Goal: Check status: Check status

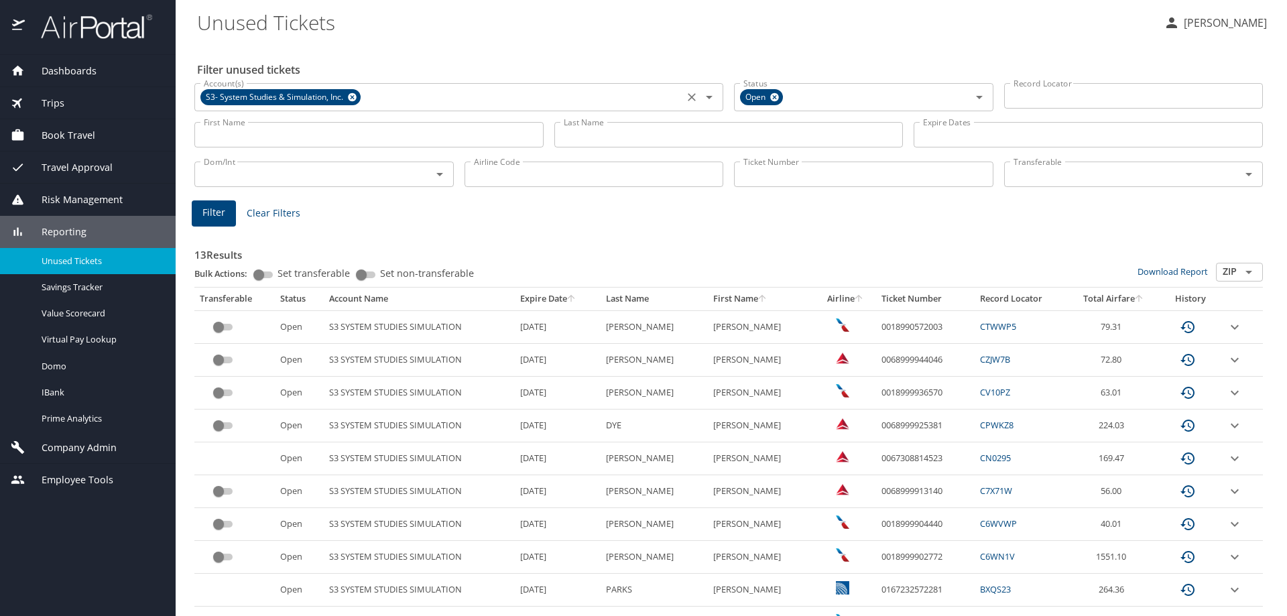
click at [356, 98] on icon at bounding box center [352, 97] width 9 height 9
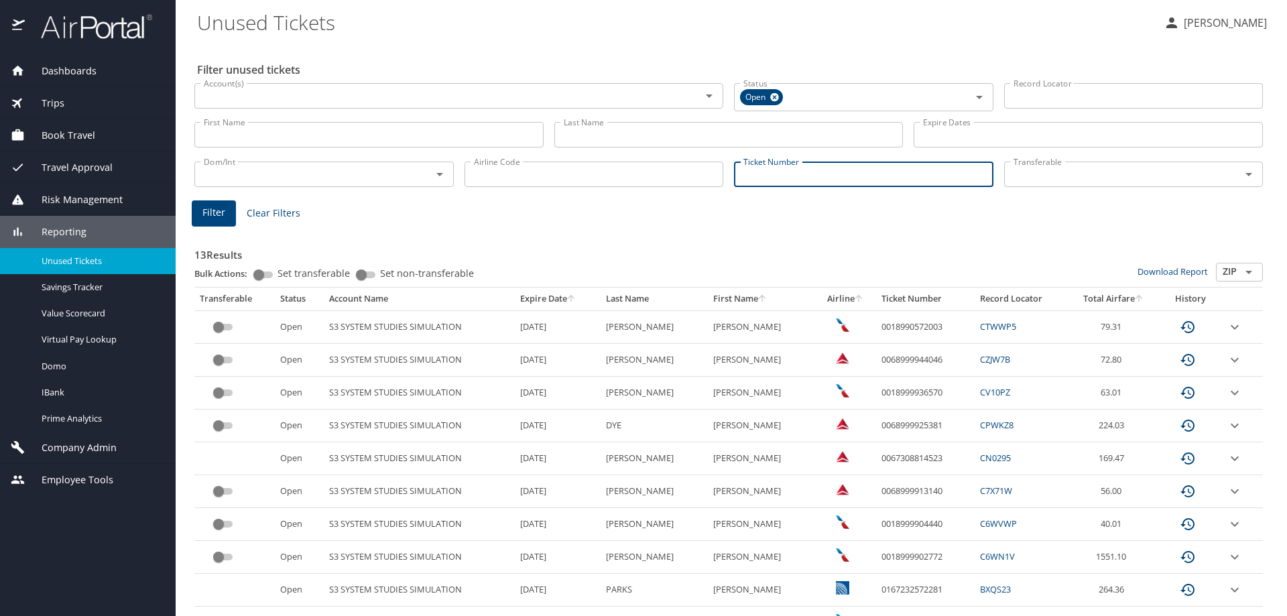
click at [746, 182] on input "Ticket Number" at bounding box center [863, 174] width 259 height 25
paste input "526 7311 016846"
click at [783, 177] on input "526 7311 016846" at bounding box center [863, 172] width 259 height 25
click at [759, 178] on input "526 7311016846" at bounding box center [863, 172] width 259 height 25
click at [832, 173] on input "5267311016846" at bounding box center [863, 172] width 259 height 25
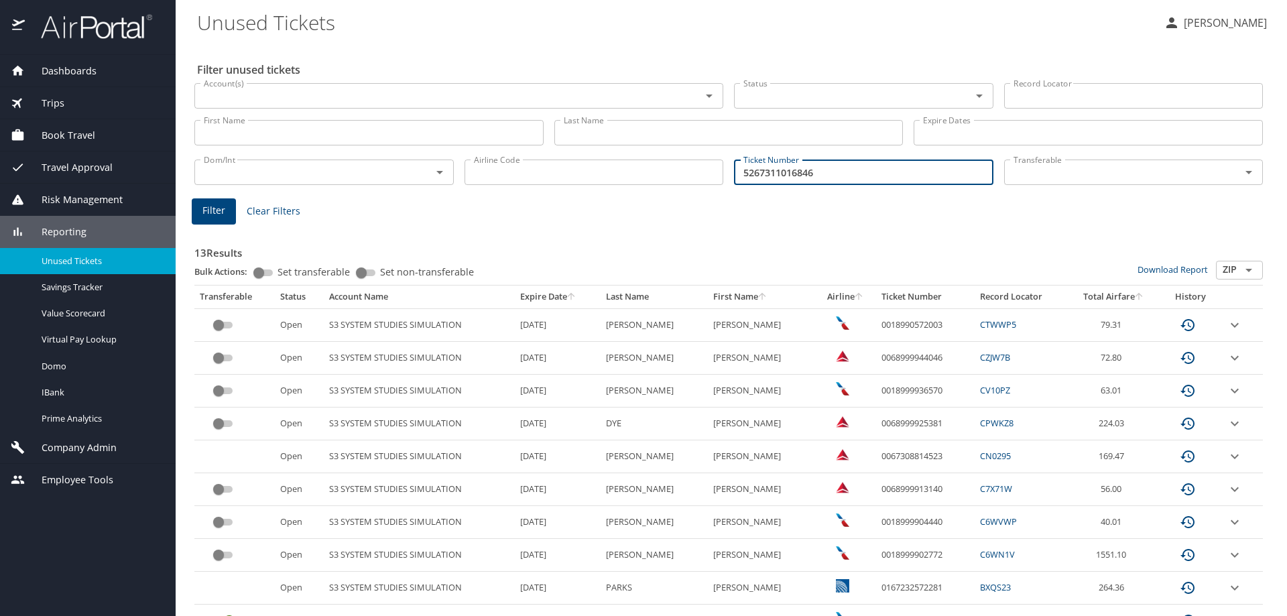
type input "5267311016846"
drag, startPoint x: 589, startPoint y: 215, endPoint x: 292, endPoint y: 190, distance: 298.0
click at [589, 214] on div "Filter Clear Filters" at bounding box center [729, 211] width 1074 height 26
click at [227, 206] on button "Filter" at bounding box center [214, 211] width 44 height 26
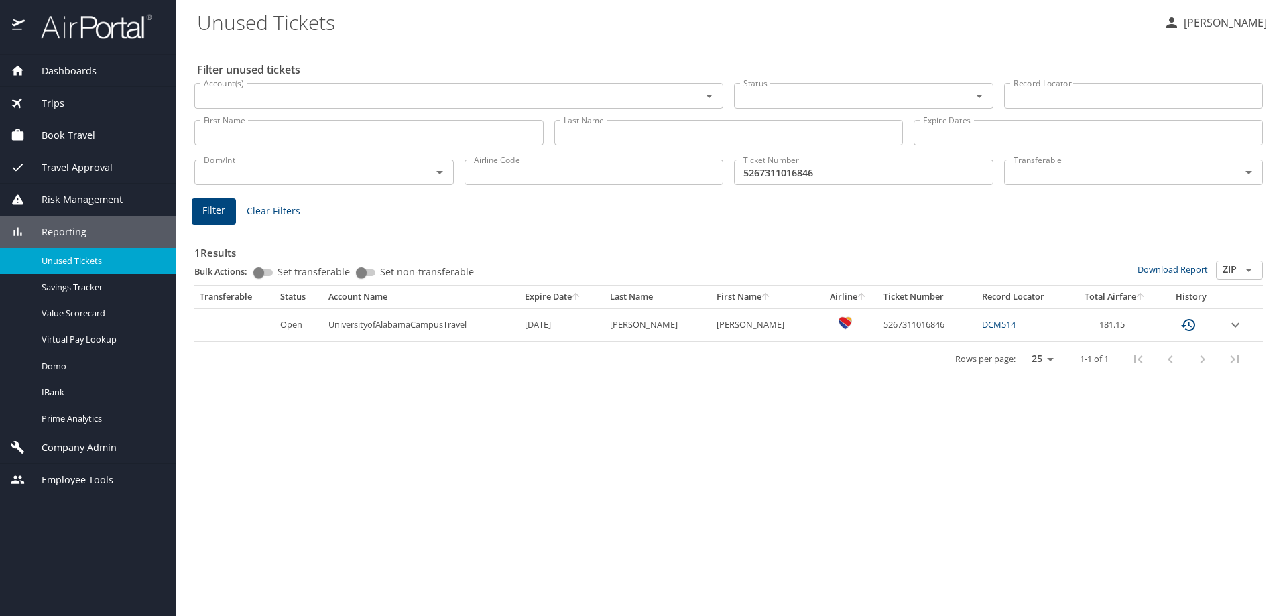
click at [1237, 322] on icon "expand row" at bounding box center [1235, 325] width 16 height 16
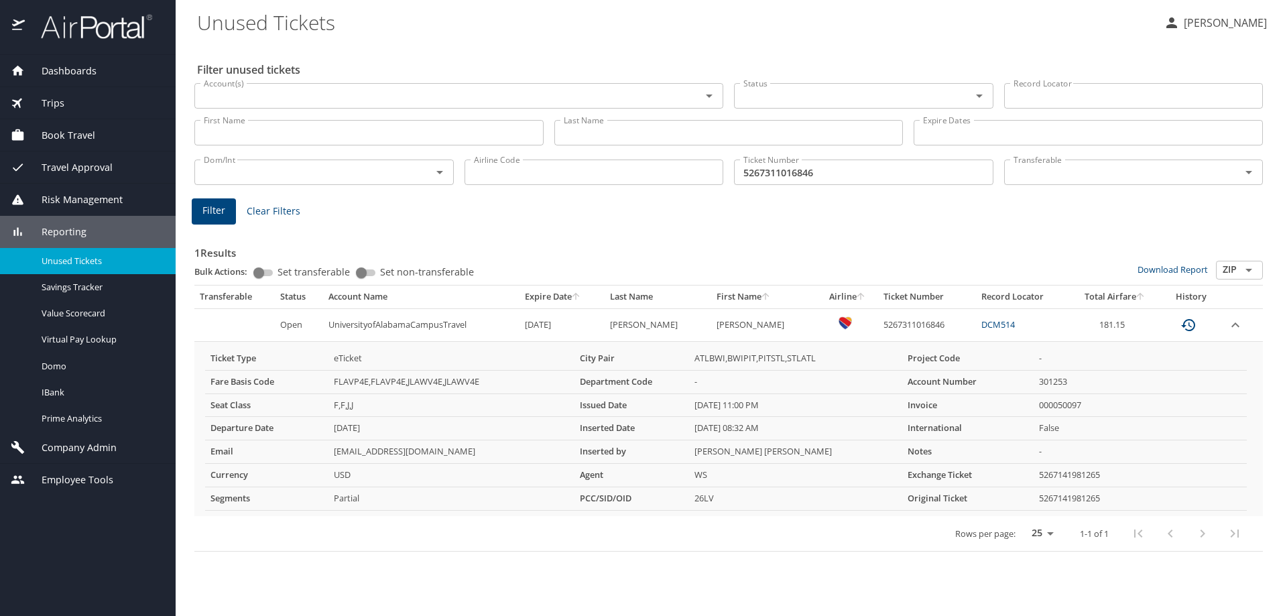
click at [925, 174] on input "5267311016846" at bounding box center [863, 172] width 259 height 25
click at [925, 173] on input "5267311016846" at bounding box center [863, 172] width 259 height 25
drag, startPoint x: 826, startPoint y: 207, endPoint x: 662, endPoint y: 224, distance: 165.1
click at [825, 207] on div "Filter Clear Filters" at bounding box center [729, 211] width 1074 height 26
click at [806, 153] on div "Ticket Number Ticket Number" at bounding box center [864, 171] width 270 height 44
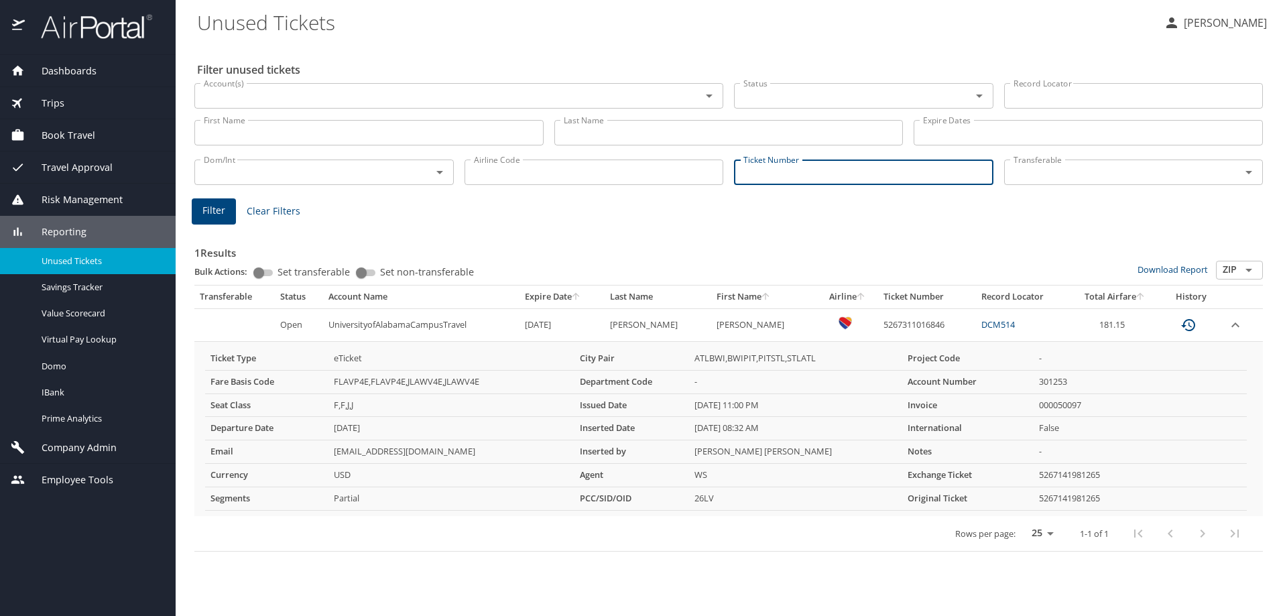
click at [793, 169] on input "Ticket Number" at bounding box center [863, 172] width 259 height 25
click at [850, 166] on input "0067309975437" at bounding box center [863, 172] width 259 height 25
click at [210, 210] on span "Filter" at bounding box center [213, 210] width 23 height 17
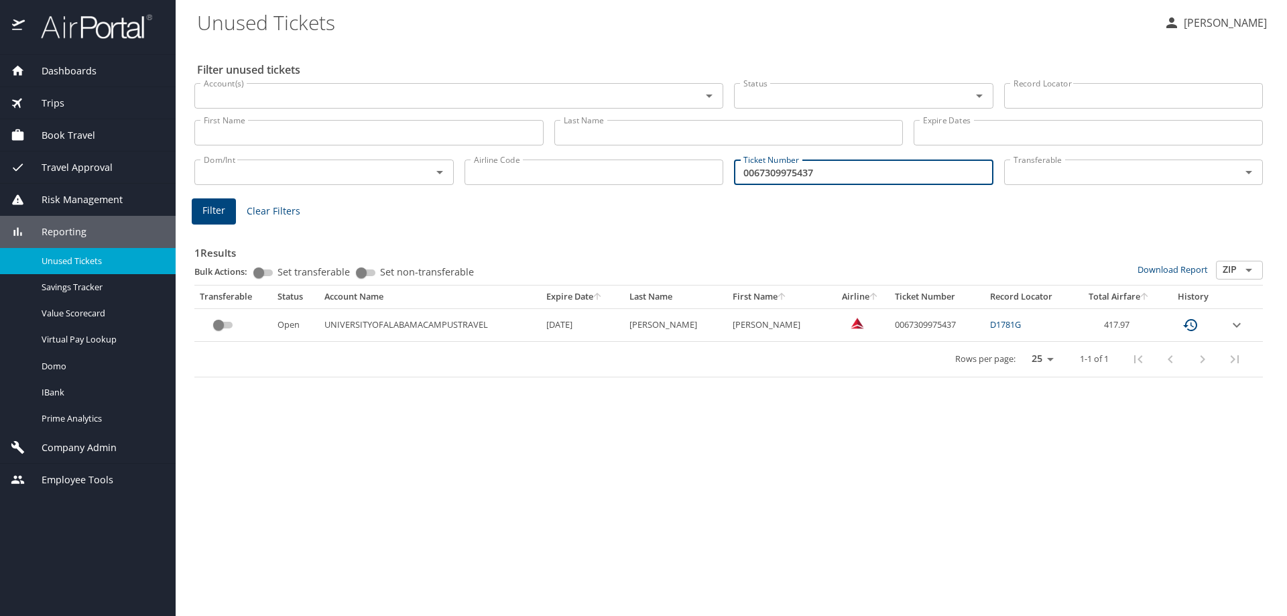
click at [773, 170] on input "0067309975437" at bounding box center [863, 172] width 259 height 25
paste input "DB1T68"
type input "DB1T68"
click at [825, 172] on input "DB1T68" at bounding box center [863, 172] width 259 height 25
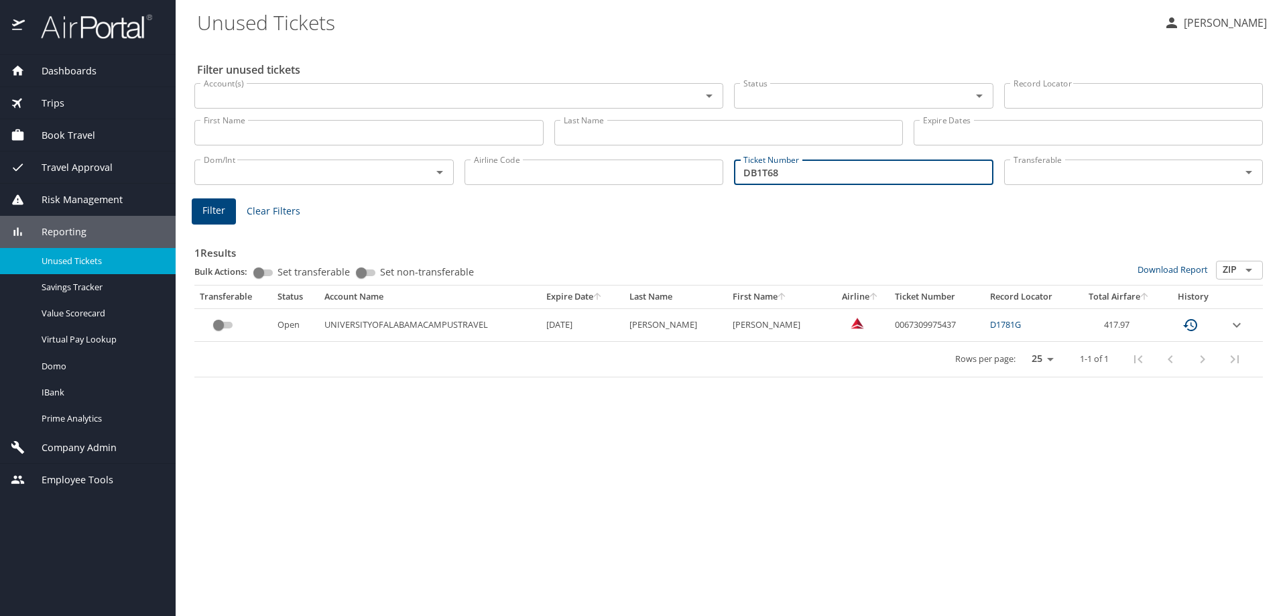
click at [825, 172] on input "DB1T68" at bounding box center [863, 172] width 259 height 25
click at [890, 324] on td "0067309975437" at bounding box center [937, 324] width 95 height 33
copy td "0067309975437"
click at [794, 178] on input "Ticket Number" at bounding box center [863, 172] width 259 height 25
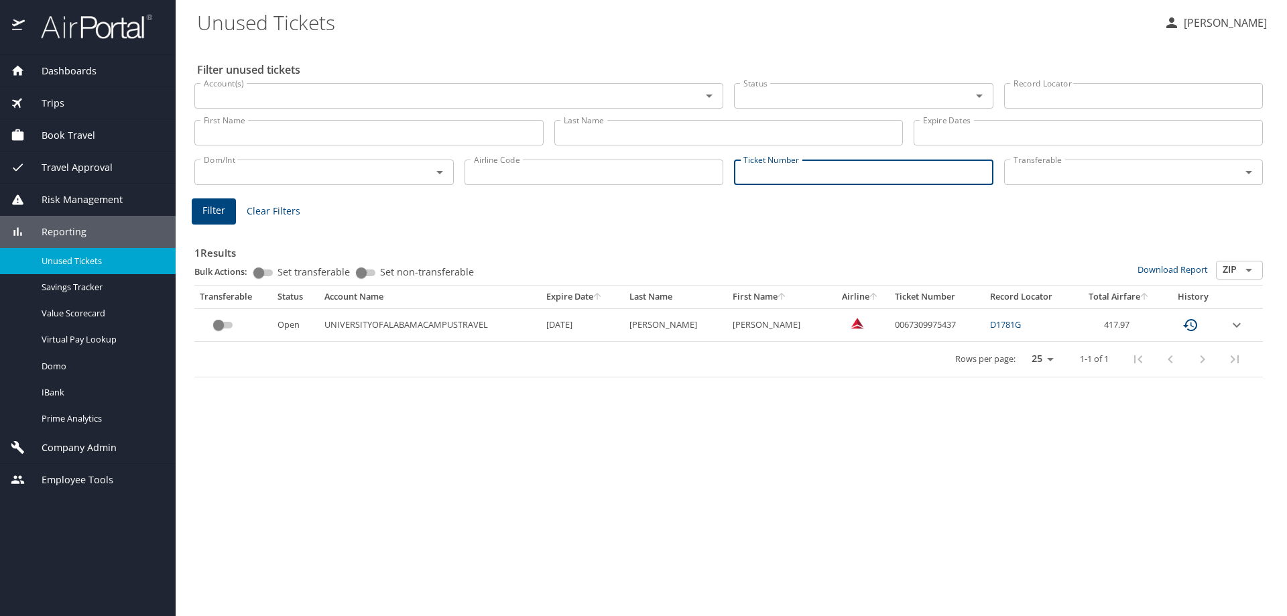
paste input "0067309975442"
type input "0067309975442"
click at [609, 205] on div "Filter Clear Filters" at bounding box center [729, 211] width 1074 height 26
click at [217, 215] on span "Filter" at bounding box center [213, 210] width 23 height 17
click at [847, 166] on input "0067309975442" at bounding box center [863, 172] width 259 height 25
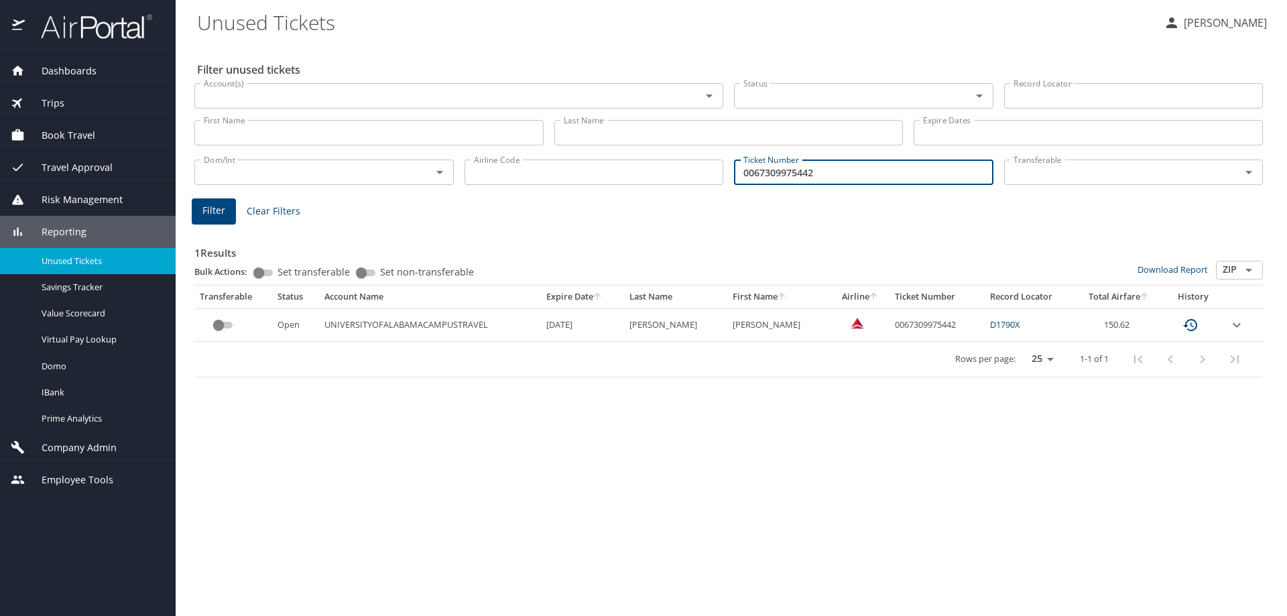
click at [847, 166] on input "0067309975442" at bounding box center [863, 172] width 259 height 25
paste input "0067309975442"
type input "0067309975442"
drag, startPoint x: 562, startPoint y: 224, endPoint x: 459, endPoint y: 215, distance: 102.9
click at [554, 223] on div "1 Results Bulk Actions: Set transferable Set non-transferable Download Report Z…" at bounding box center [728, 300] width 1079 height 166
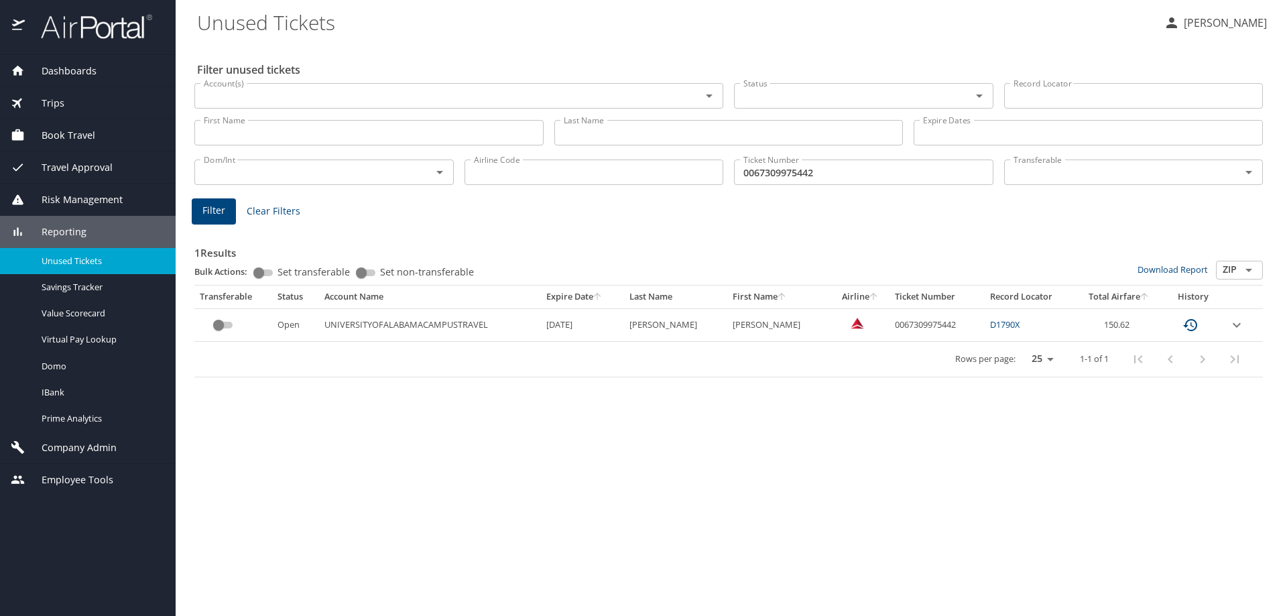
click at [217, 206] on span "Filter" at bounding box center [213, 210] width 23 height 17
click at [1236, 328] on icon "expand row" at bounding box center [1237, 325] width 16 height 16
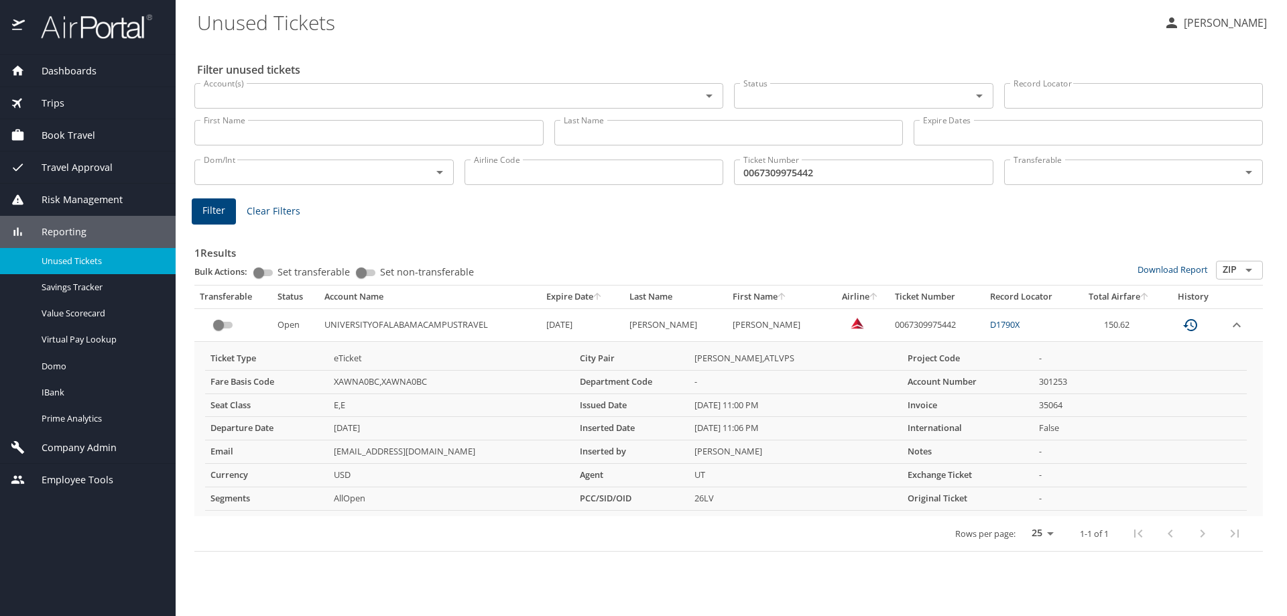
click at [1236, 328] on icon "expand row" at bounding box center [1237, 325] width 16 height 16
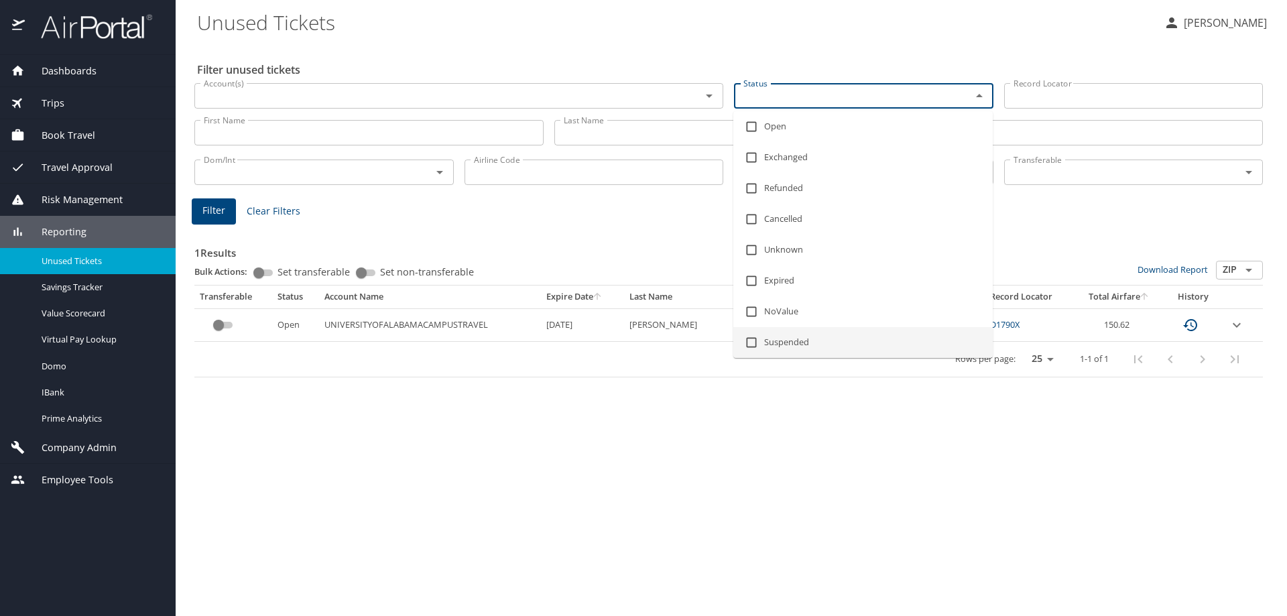
drag, startPoint x: 865, startPoint y: 91, endPoint x: 794, endPoint y: 404, distance: 321.0
drag, startPoint x: 794, startPoint y: 404, endPoint x: 422, endPoint y: 542, distance: 396.9
click at [430, 536] on div "Filter unused tickets Account(s) Account(s) Status Status Record Locator Record…" at bounding box center [731, 329] width 1069 height 573
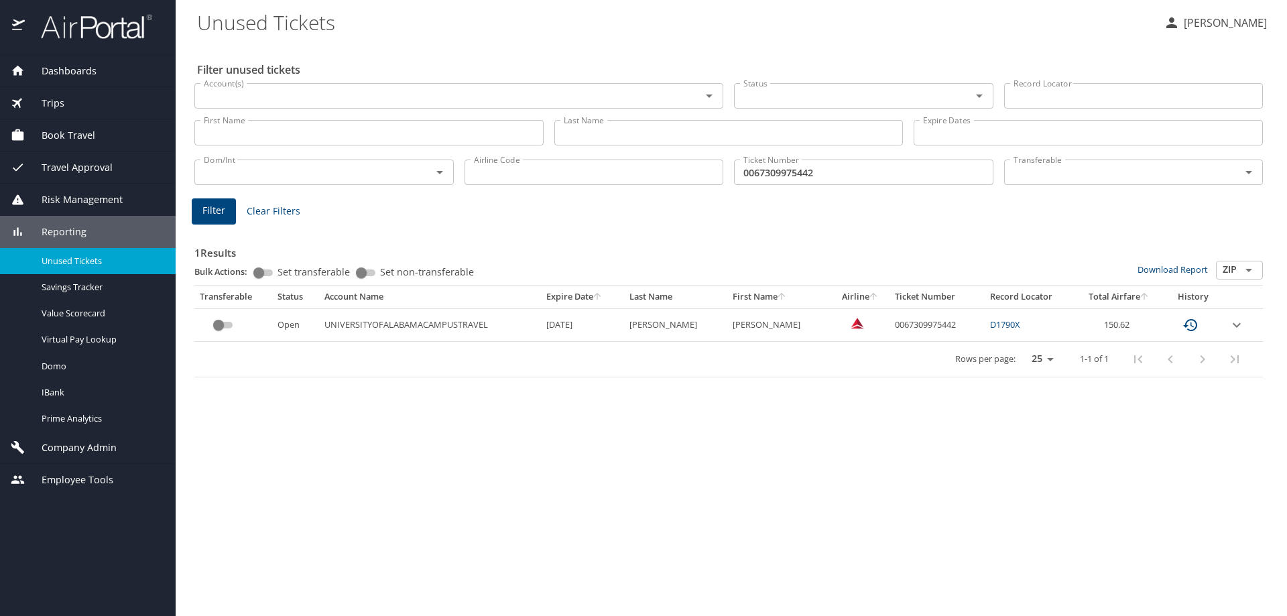
click at [566, 452] on div "Filter unused tickets Account(s) Account(s) Status Status Record Locator Record…" at bounding box center [731, 329] width 1069 height 573
drag, startPoint x: 816, startPoint y: 267, endPoint x: 817, endPoint y: 244, distance: 23.5
click at [816, 267] on div "Bulk Actions: Set transferable Set non-transferable" at bounding box center [665, 273] width 943 height 24
click at [861, 169] on input "0067309975442" at bounding box center [863, 172] width 259 height 25
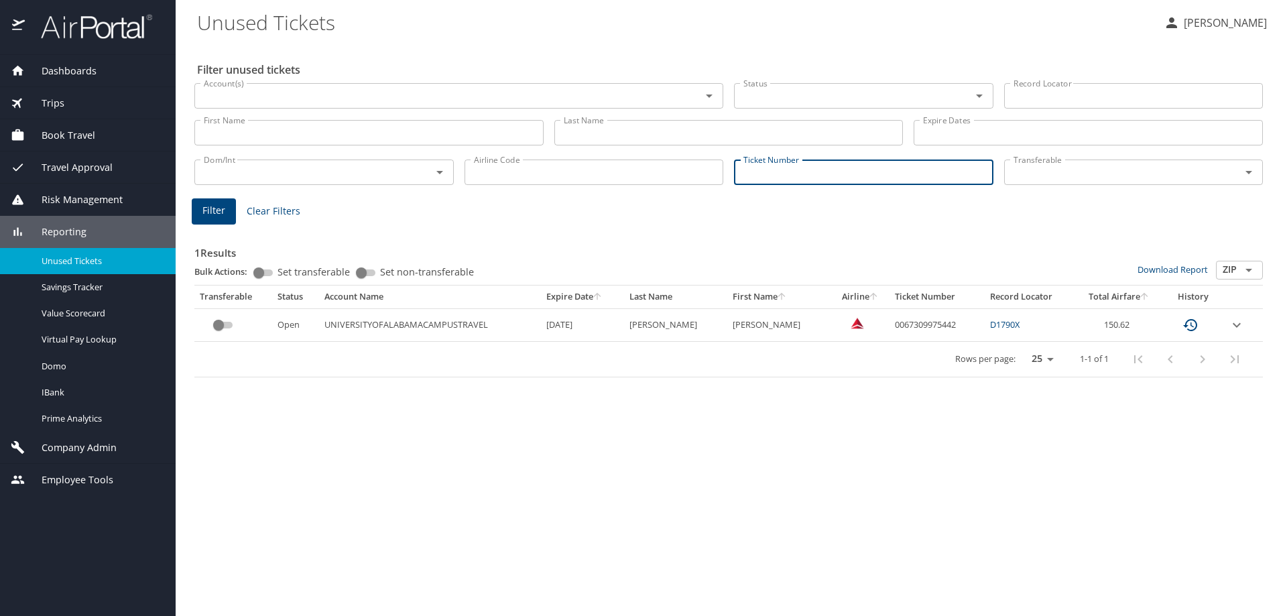
paste input "0067309975437"
type input "0067309975437"
click at [233, 213] on button "Filter" at bounding box center [214, 211] width 44 height 26
click at [565, 224] on div "1 Results Bulk Actions: Set transferable Set non-transferable Download Report Z…" at bounding box center [728, 300] width 1079 height 166
